Goal: Task Accomplishment & Management: Use online tool/utility

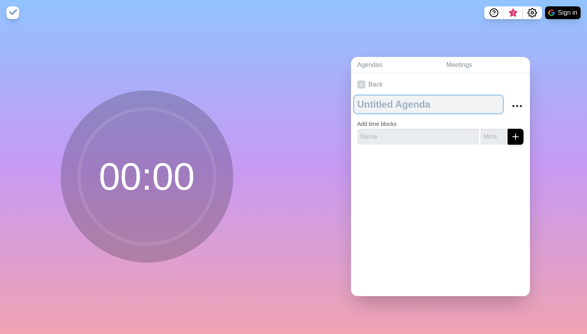
click at [396, 109] on textarea at bounding box center [428, 105] width 148 height 18
type textarea "Front Office Meeting 8-15"
click at [463, 104] on textarea "Front Office Meeting 8-15" at bounding box center [428, 105] width 148 height 18
click at [459, 105] on textarea "Front Office Meeting 8-15" at bounding box center [428, 105] width 148 height 18
click at [478, 103] on textarea "Front Office Meeting 8/15" at bounding box center [428, 105] width 148 height 18
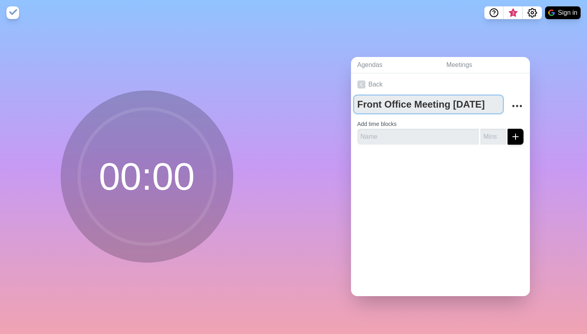
type textarea "Front Office Meeting [DATE]"
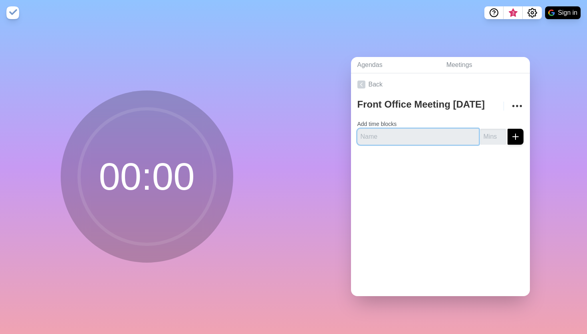
click at [442, 138] on input "text" at bounding box center [417, 137] width 121 height 16
type input "Quick Wins & Positives"
click at [515, 137] on button "submit" at bounding box center [515, 137] width 16 height 16
click at [501, 134] on input "3" at bounding box center [493, 137] width 26 height 16
type input "2"
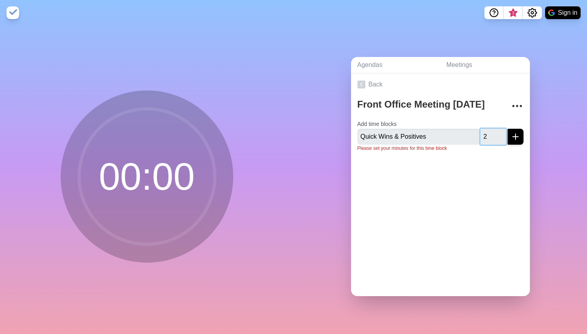
click at [501, 139] on input "2" at bounding box center [493, 137] width 26 height 16
click at [511, 139] on icon "submit" at bounding box center [516, 137] width 10 height 10
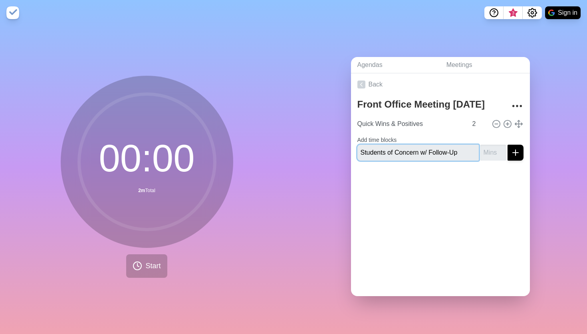
type input "Students of Concern w/ Follow-Up"
click at [490, 155] on input "number" at bounding box center [493, 153] width 26 height 16
type input "8"
click at [517, 152] on icon "submit" at bounding box center [516, 153] width 10 height 10
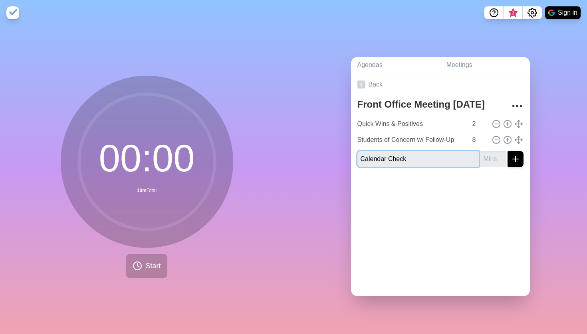
type input "Calendar Check"
click at [494, 159] on input "number" at bounding box center [493, 159] width 26 height 16
type input "3"
click at [517, 160] on icon "submit" at bounding box center [516, 159] width 10 height 10
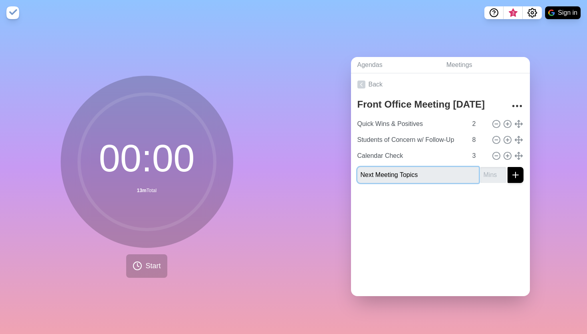
type input "Next Meeting Topics"
click at [501, 173] on input "1" at bounding box center [493, 175] width 26 height 16
click at [501, 173] on input "2" at bounding box center [493, 175] width 26 height 16
click at [501, 173] on input "3" at bounding box center [493, 175] width 26 height 16
click at [501, 173] on input "4" at bounding box center [493, 175] width 26 height 16
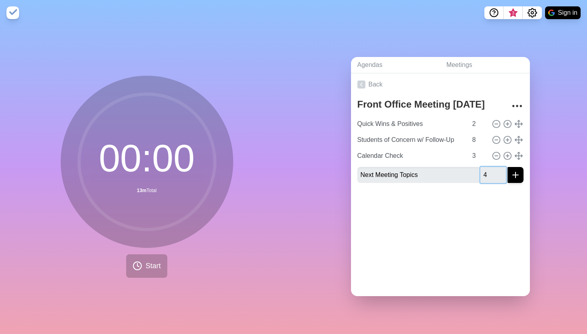
type input "5"
click at [501, 174] on input "5" at bounding box center [493, 175] width 26 height 16
click at [515, 174] on icon "submit" at bounding box center [516, 175] width 10 height 10
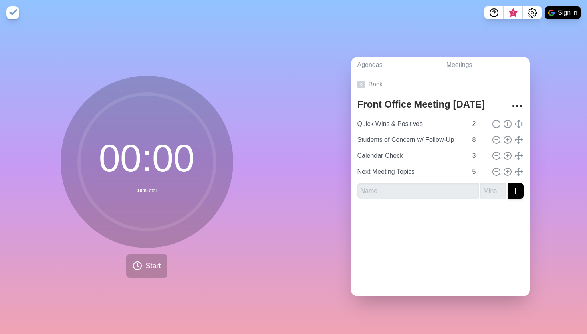
click at [550, 169] on div "Agendas Meetings Back Front Office Meeting [DATE] Quick Wins & Positives 2 Stud…" at bounding box center [439, 180] width 293 height 309
click at [473, 62] on link "Meetings" at bounding box center [485, 65] width 90 height 16
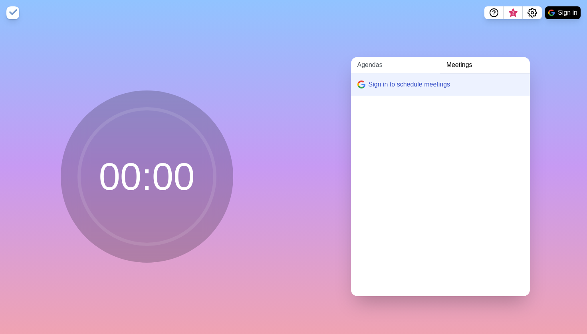
click at [371, 66] on link "Agendas" at bounding box center [395, 65] width 89 height 16
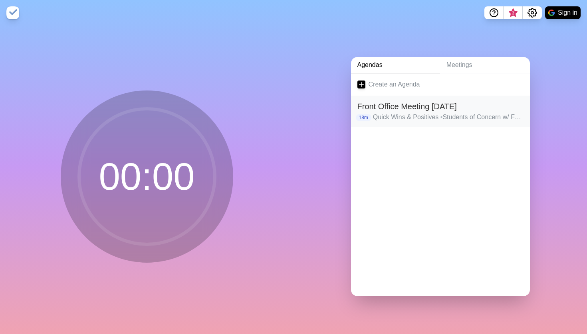
click at [401, 110] on h2 "Front Office Meeting [DATE]" at bounding box center [440, 107] width 166 height 12
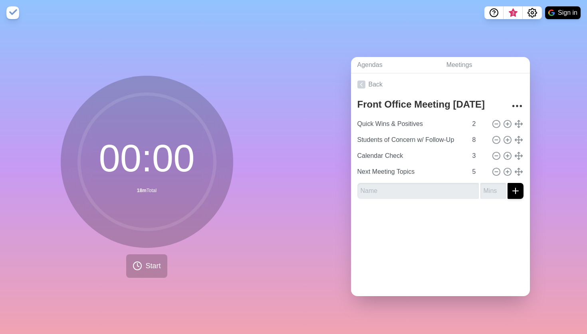
click at [565, 12] on button "Sign in" at bounding box center [563, 12] width 36 height 13
click at [561, 14] on button "Sign in" at bounding box center [563, 12] width 36 height 13
click at [558, 11] on button "Sign in" at bounding box center [563, 12] width 36 height 13
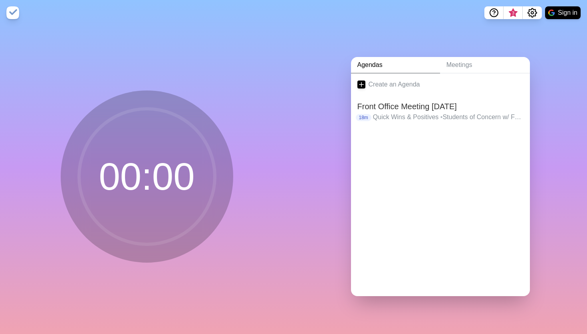
click at [562, 12] on button "Sign in" at bounding box center [563, 12] width 36 height 13
click at [403, 113] on p "Quick Wins & Positives • Students of Concern w/ Follow-Up • Calendar Check • Ne…" at bounding box center [448, 118] width 150 height 10
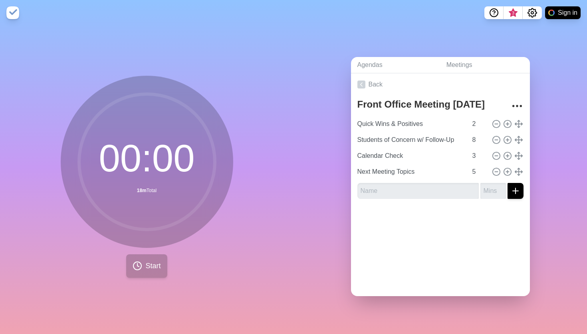
click at [149, 264] on span "Start" at bounding box center [152, 266] width 15 height 11
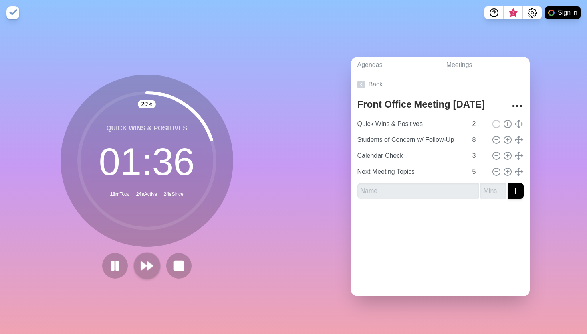
click at [148, 266] on polygon at bounding box center [149, 266] width 5 height 8
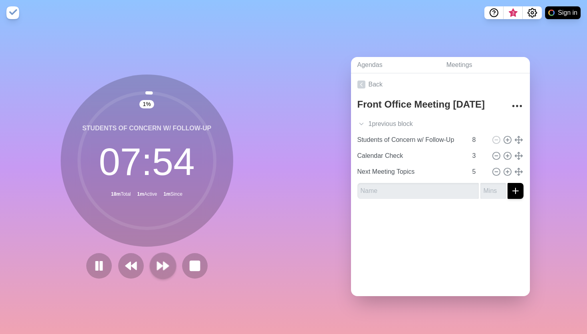
click at [164, 265] on polygon at bounding box center [165, 266] width 5 height 8
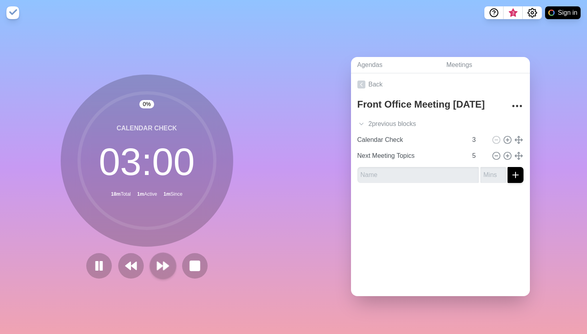
click at [164, 265] on polygon at bounding box center [165, 266] width 5 height 8
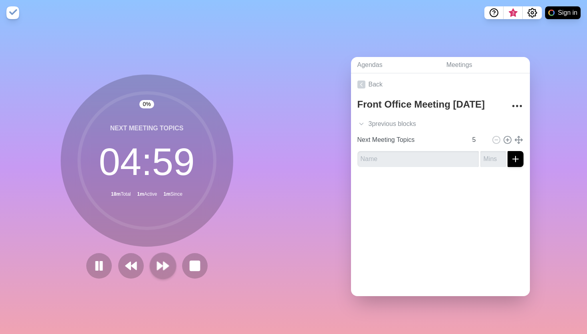
click at [164, 265] on polygon at bounding box center [165, 266] width 5 height 8
